Goal: Information Seeking & Learning: Learn about a topic

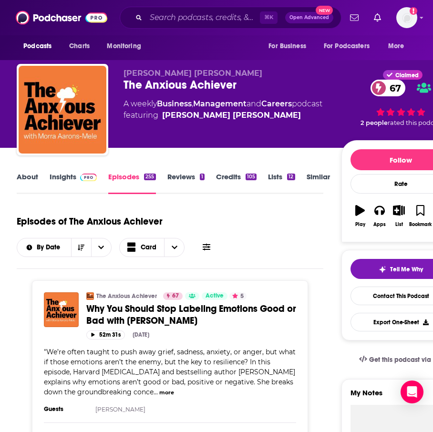
click at [70, 181] on link "Insights" at bounding box center [73, 183] width 47 height 22
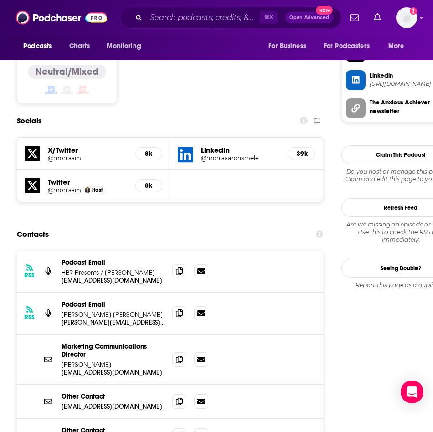
scroll to position [825, 0]
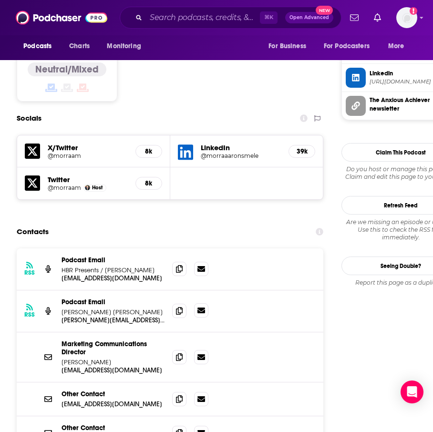
click at [199, 307] on icon at bounding box center [201, 310] width 8 height 6
click at [179, 265] on icon at bounding box center [179, 269] width 7 height 8
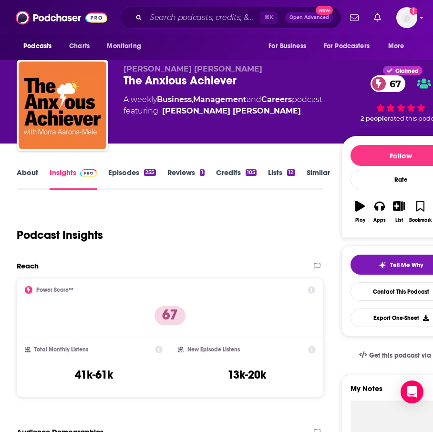
scroll to position [0, 0]
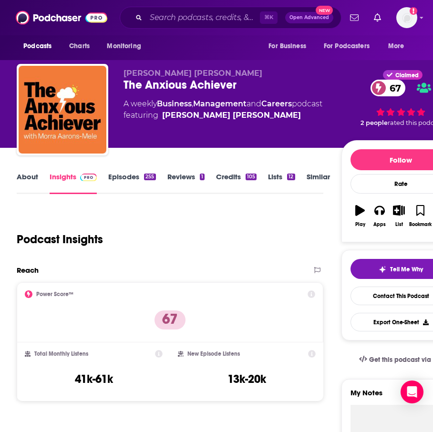
click at [137, 178] on link "Episodes 255" at bounding box center [131, 183] width 47 height 22
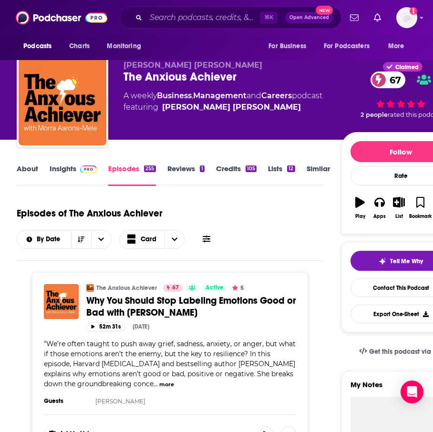
scroll to position [7, 0]
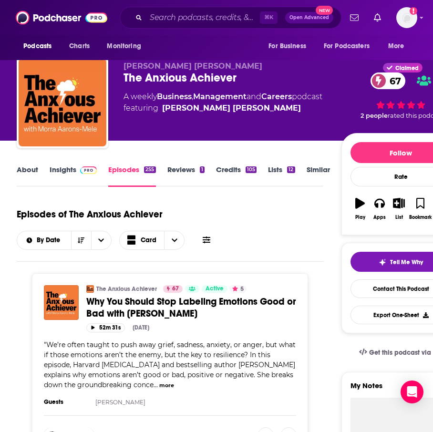
click at [212, 235] on button at bounding box center [206, 240] width 13 height 10
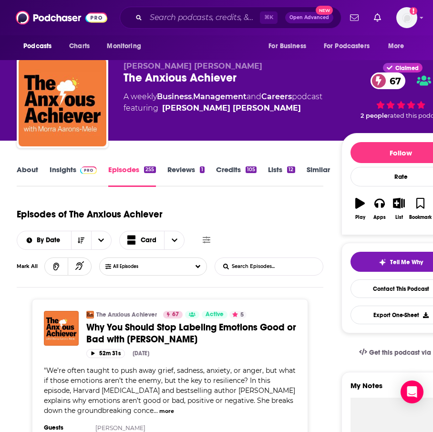
click at [270, 276] on div "Episodes of The Anxious Achiever By Date Card Mark All All Episodes List Search…" at bounding box center [170, 244] width 307 height 85
click at [270, 269] on input "List Search Input" at bounding box center [265, 266] width 100 height 17
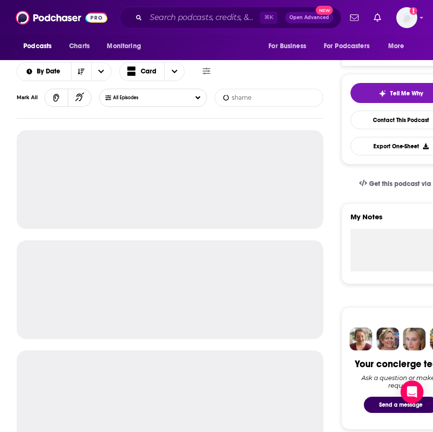
scroll to position [177, 0]
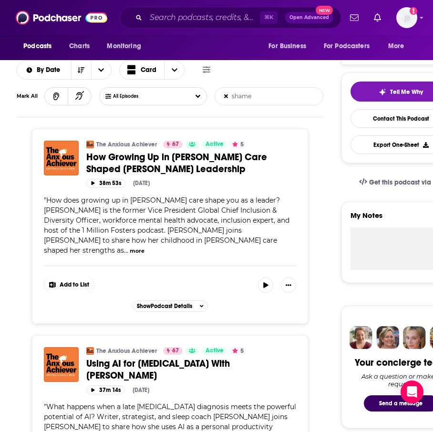
type input "shame"
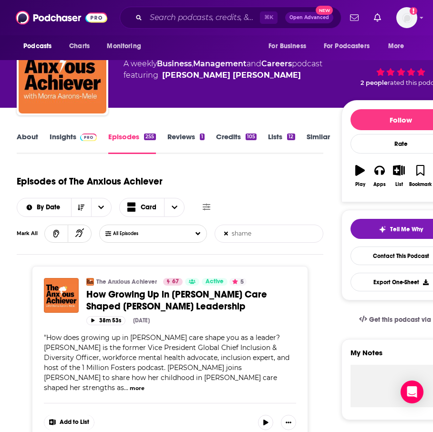
scroll to position [0, 0]
